Goal: Book appointment/travel/reservation

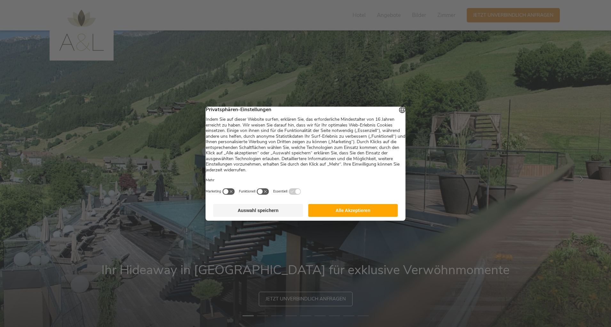
click at [364, 216] on button "Alle Akzeptieren" at bounding box center [353, 210] width 90 height 13
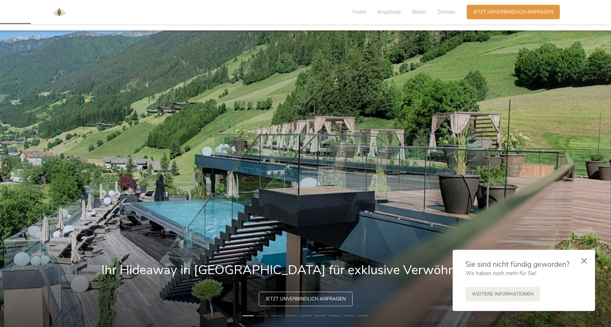
scroll to position [96, 0]
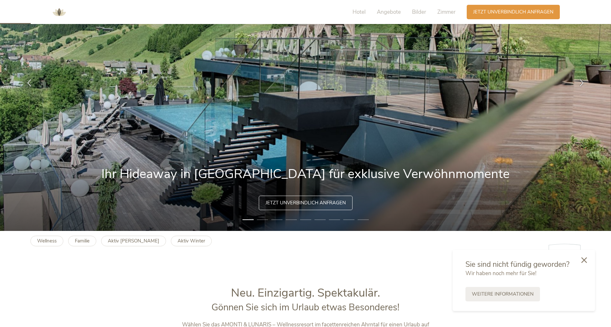
click at [582, 257] on icon at bounding box center [584, 260] width 6 height 6
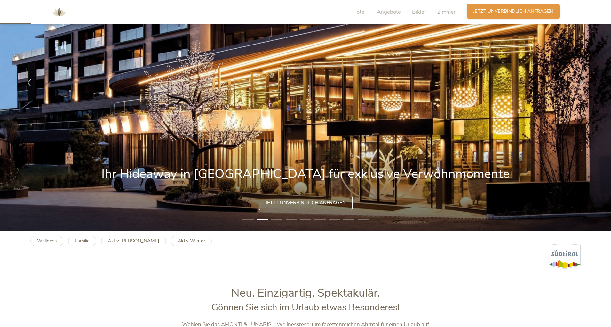
click at [536, 11] on span "Jetzt unverbindlich anfragen" at bounding box center [513, 11] width 80 height 7
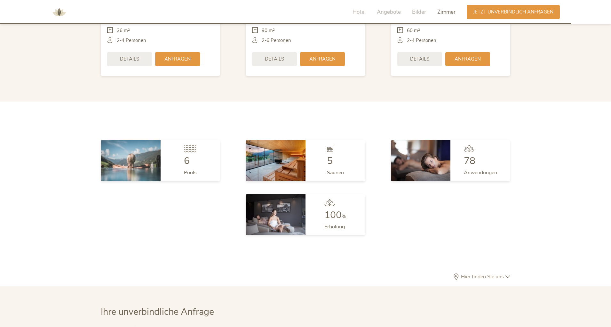
scroll to position [1914, 0]
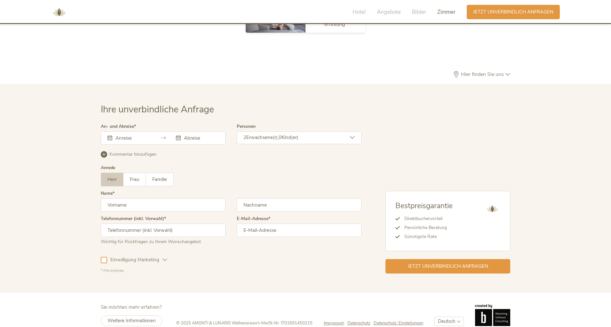
click at [177, 135] on icon at bounding box center [178, 137] width 5 height 5
click at [110, 135] on icon at bounding box center [109, 137] width 5 height 5
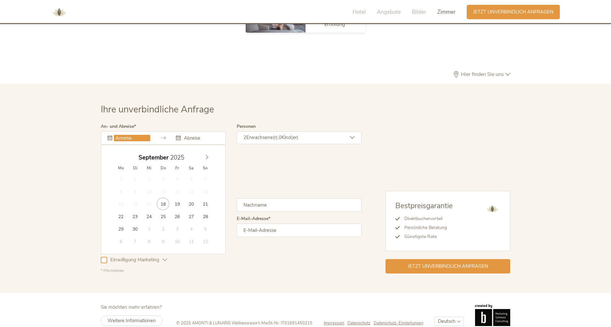
click at [115, 135] on input "text" at bounding box center [132, 138] width 36 height 6
click at [208, 151] on span at bounding box center [206, 155] width 11 height 9
type input "2026"
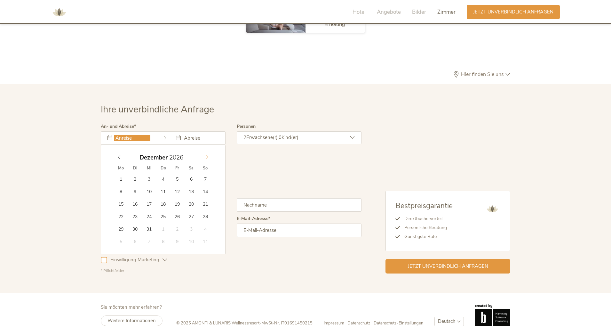
click at [208, 151] on span at bounding box center [206, 155] width 11 height 9
type input "[DATE]"
type input "2026"
type input "[DATE]"
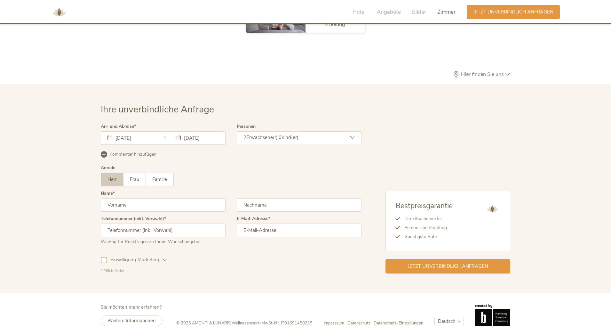
click at [286, 134] on span "Kind(er)" at bounding box center [289, 137] width 17 height 6
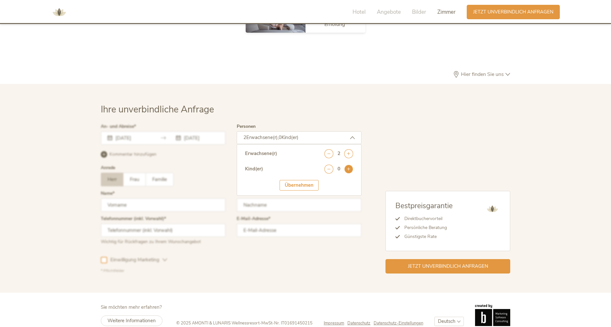
click at [347, 164] on icon at bounding box center [348, 168] width 9 height 9
click at [346, 164] on icon at bounding box center [348, 168] width 9 height 9
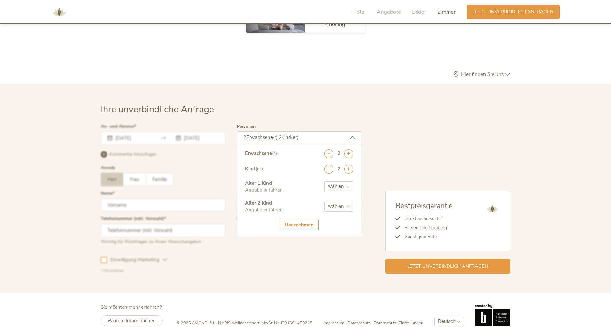
click at [345, 181] on select "wählen 0 1 2 3 4 5 6 7 8 9 10 11 12 13 14 15 16 17" at bounding box center [338, 186] width 29 height 11
select select "11"
click at [324, 181] on select "wählen 0 1 2 3 4 5 6 7 8 9 10 11 12 13 14 15 16 17" at bounding box center [338, 186] width 29 height 11
click at [348, 201] on select "wählen 0 1 2 3 4 5 6 7 8 9 10 11 12 13 14 15 16 17" at bounding box center [338, 206] width 29 height 11
select select "12"
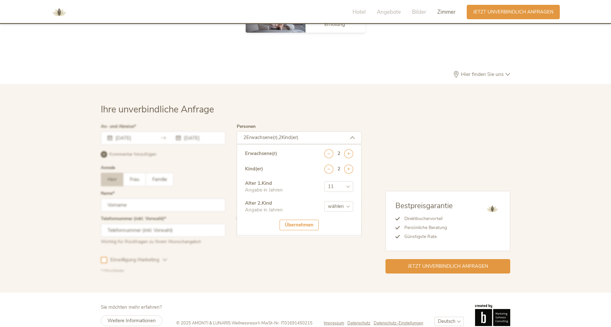
click at [324, 201] on select "wählen 0 1 2 3 4 5 6 7 8 9 10 11 12 13 14 15 16 17" at bounding box center [338, 206] width 29 height 11
click at [311, 219] on div "Übernehmen" at bounding box center [299, 224] width 39 height 11
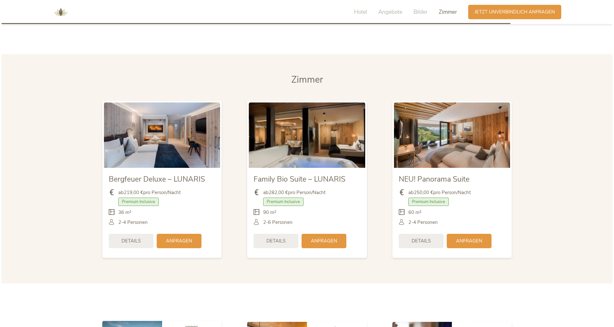
scroll to position [1499, 0]
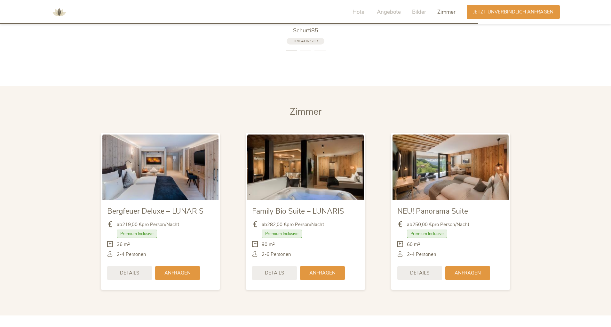
click at [173, 177] on img at bounding box center [160, 166] width 116 height 65
click at [146, 265] on div "Details" at bounding box center [129, 272] width 45 height 14
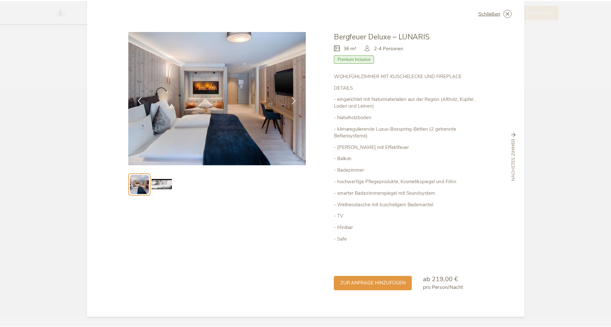
scroll to position [0, 0]
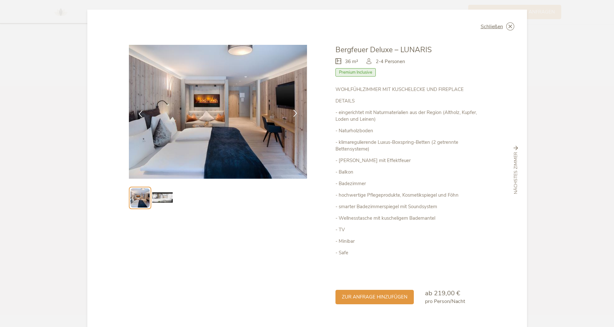
click at [291, 118] on div at bounding box center [295, 114] width 20 height 20
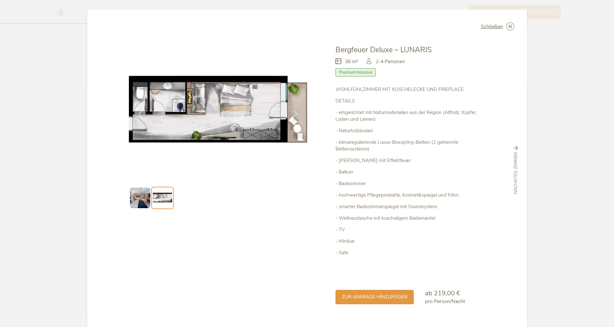
click at [146, 198] on img at bounding box center [140, 197] width 20 height 20
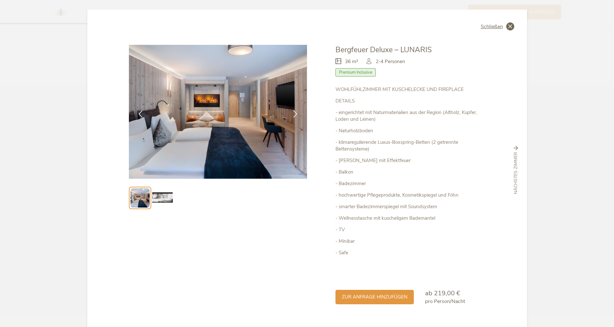
click at [498, 28] on span "Schließen" at bounding box center [492, 26] width 22 height 5
